Goal: Use online tool/utility: Utilize a website feature to perform a specific function

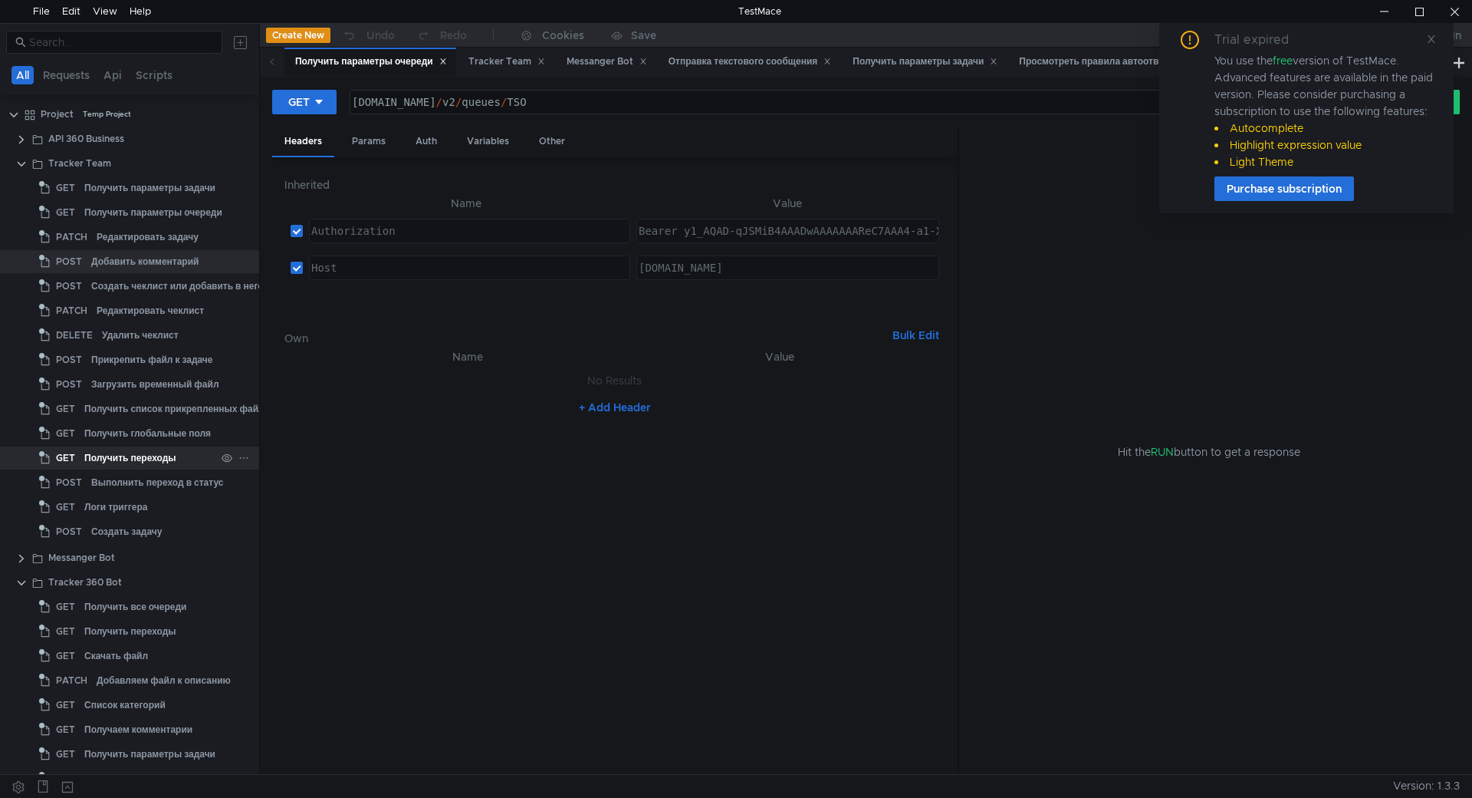
click at [149, 465] on div "Получить переходы" at bounding box center [130, 457] width 92 height 23
drag, startPoint x: 600, startPoint y: 104, endPoint x: 561, endPoint y: 97, distance: 39.6
click at [561, 97] on div "[DOMAIN_NAME] / v2 / issues / TSO-520 / transitions" at bounding box center [850, 114] width 1002 height 37
click at [561, 99] on div "[DOMAIN_NAME] / v2 / issues / TSO-520 / transitions" at bounding box center [851, 101] width 1002 height 23
drag, startPoint x: 559, startPoint y: 101, endPoint x: 602, endPoint y: 97, distance: 43.2
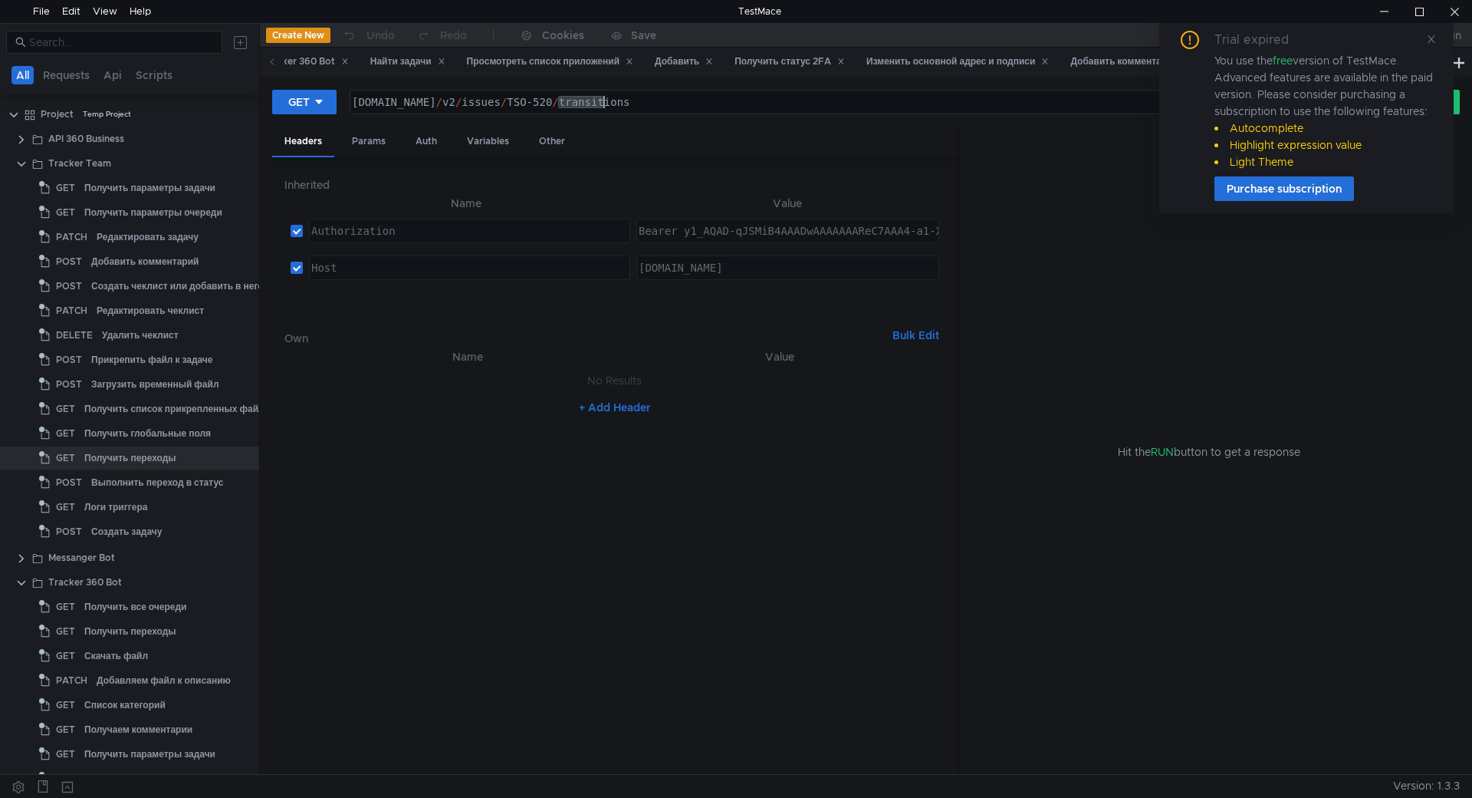
click at [602, 97] on div "[DOMAIN_NAME] / v2 / issues / TSO-520 / transitions" at bounding box center [850, 114] width 1002 height 37
paste textarea "HSFEEDBACK-7"
type textarea "[DOMAIN_NAME][URL]"
click at [1432, 41] on icon at bounding box center [1431, 39] width 11 height 11
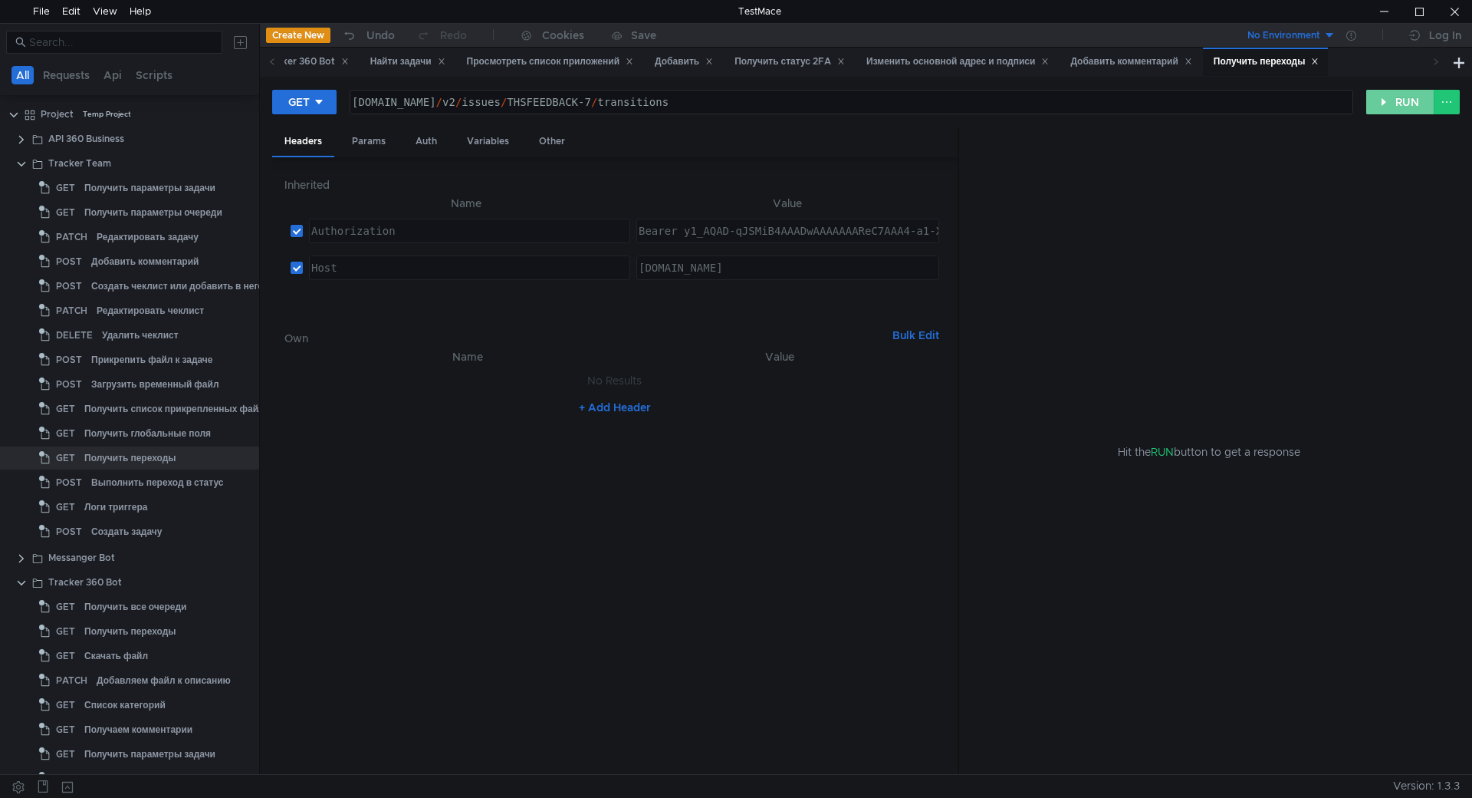
click at [1394, 103] on button "RUN" at bounding box center [1401, 102] width 68 height 25
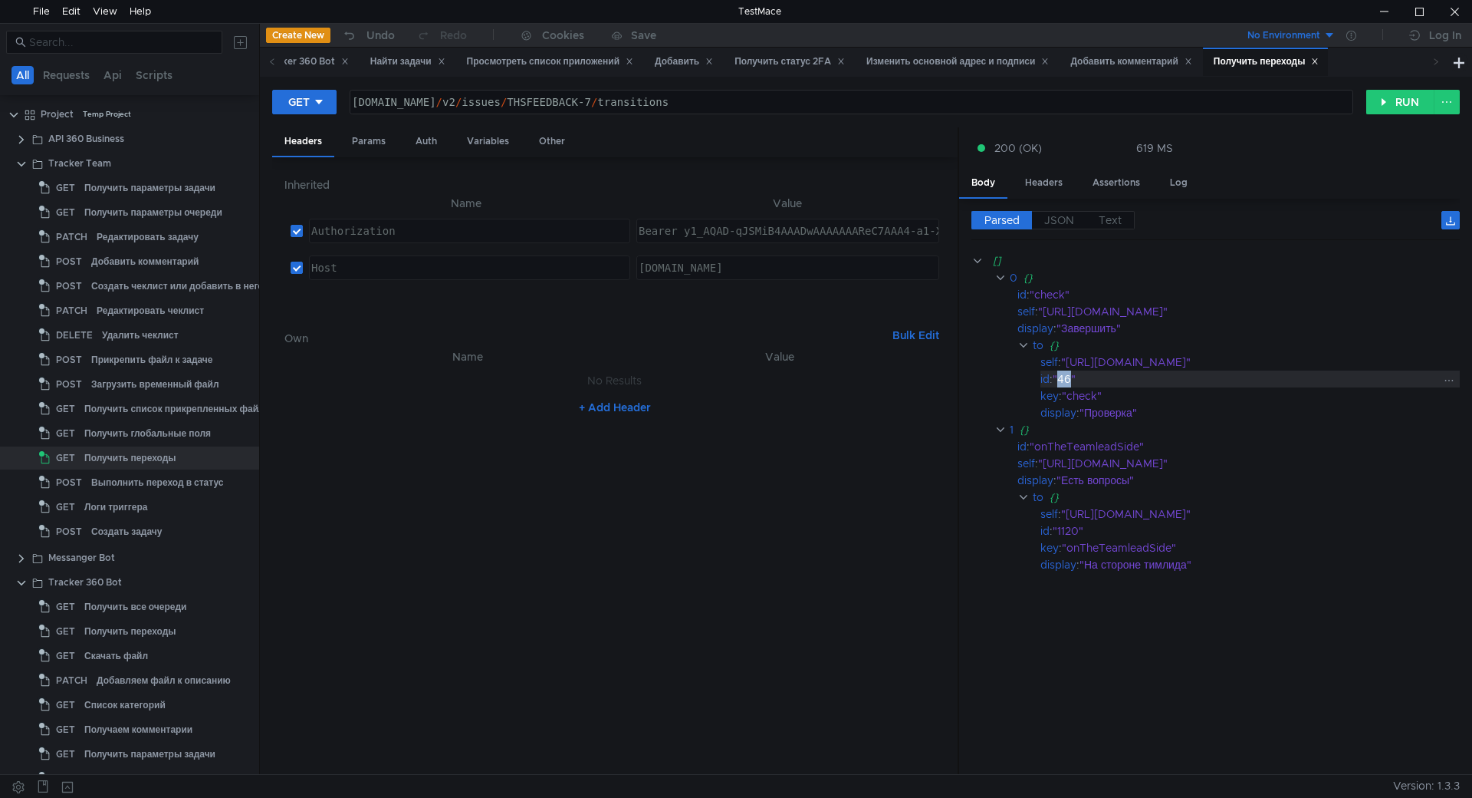
drag, startPoint x: 1072, startPoint y: 382, endPoint x: 1060, endPoint y: 383, distance: 12.4
click at [1060, 383] on div ""46"" at bounding box center [1246, 378] width 386 height 17
copy div "46"
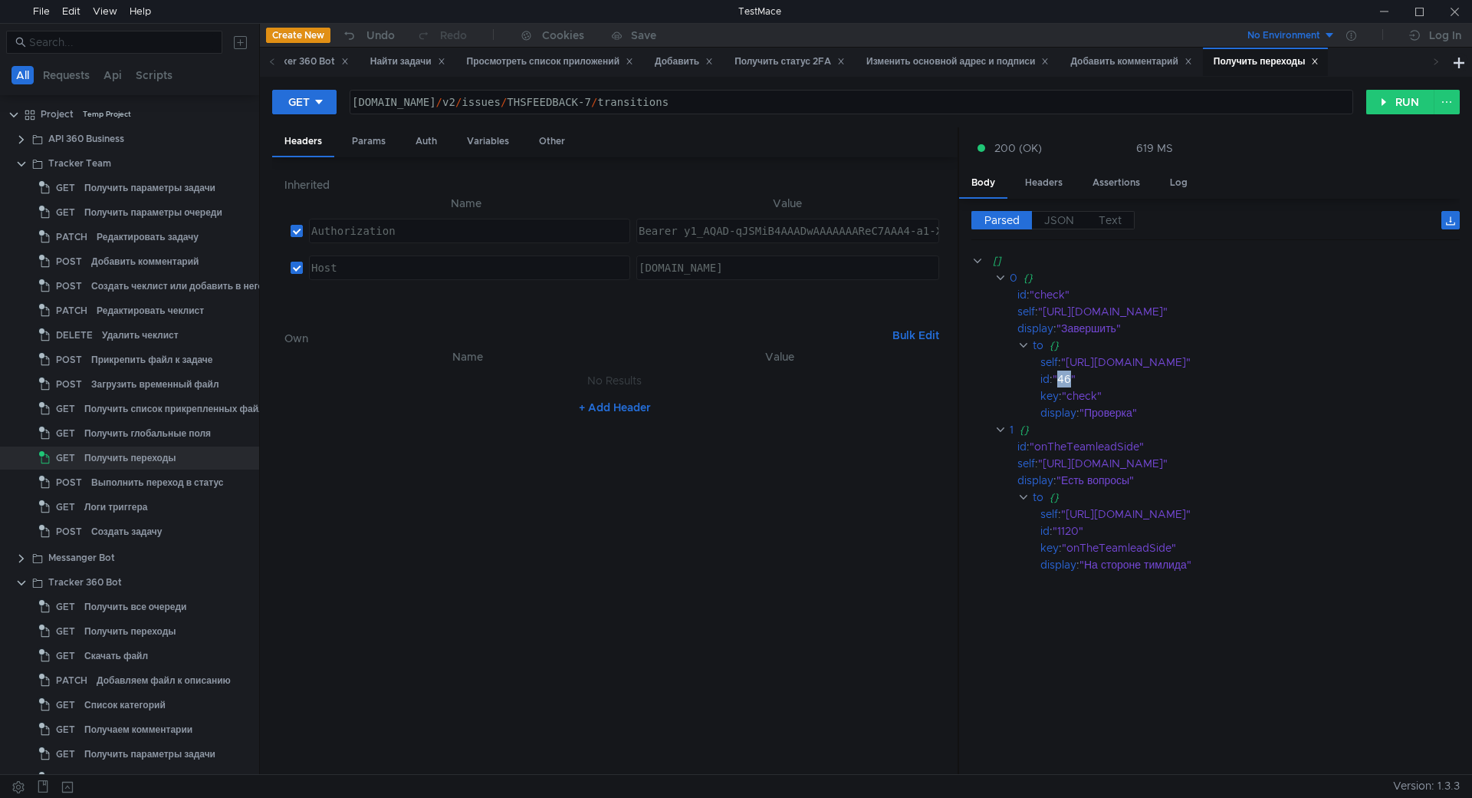
drag, startPoint x: 1466, startPoint y: 4, endPoint x: 1369, endPoint y: 639, distance: 642.4
click at [1466, 4] on div at bounding box center [1454, 11] width 35 height 23
